Goal: Task Accomplishment & Management: Manage account settings

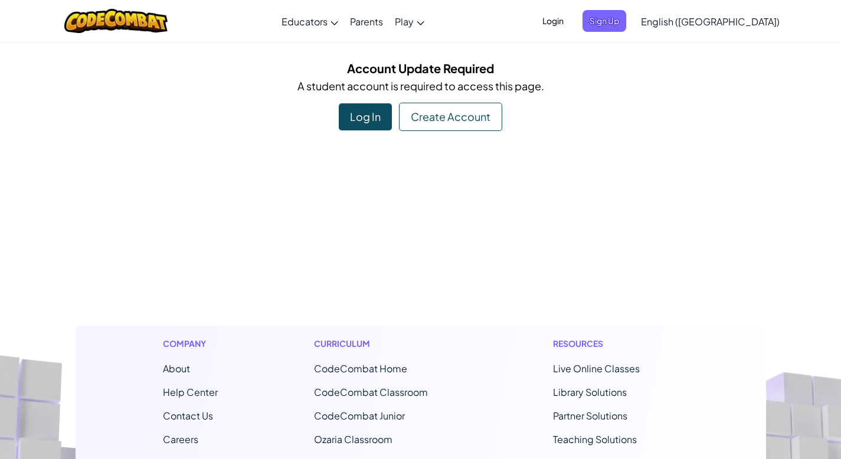
click at [353, 131] on div "Toggle navigation Educators Create Free Account School & District Solutions Tea…" at bounding box center [420, 394] width 841 height 788
click at [360, 126] on div "Log In" at bounding box center [365, 116] width 53 height 27
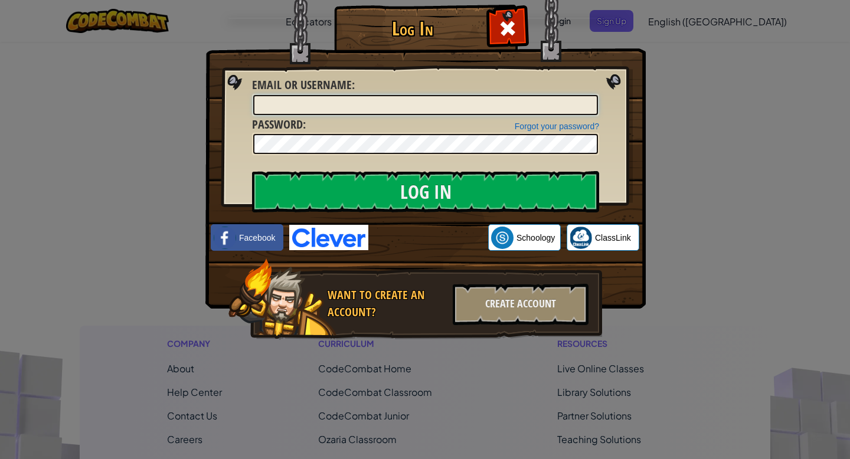
type input "arthurar"
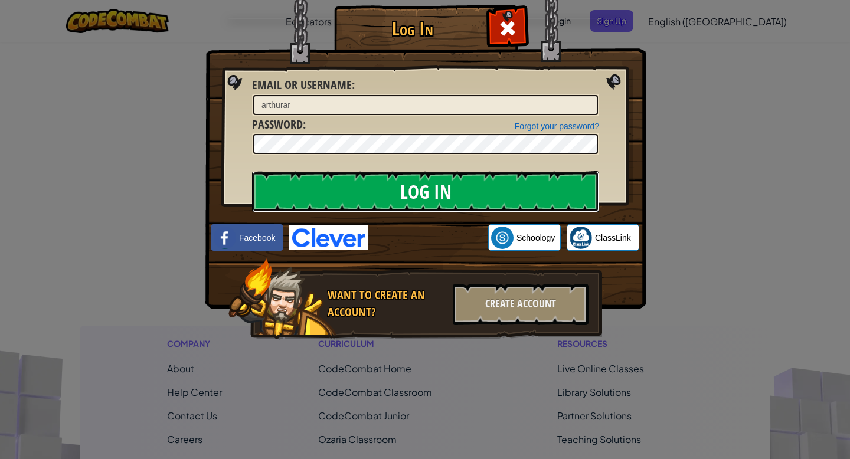
click at [378, 184] on input "Log In" at bounding box center [425, 191] width 347 height 41
